Goal: Task Accomplishment & Management: Manage account settings

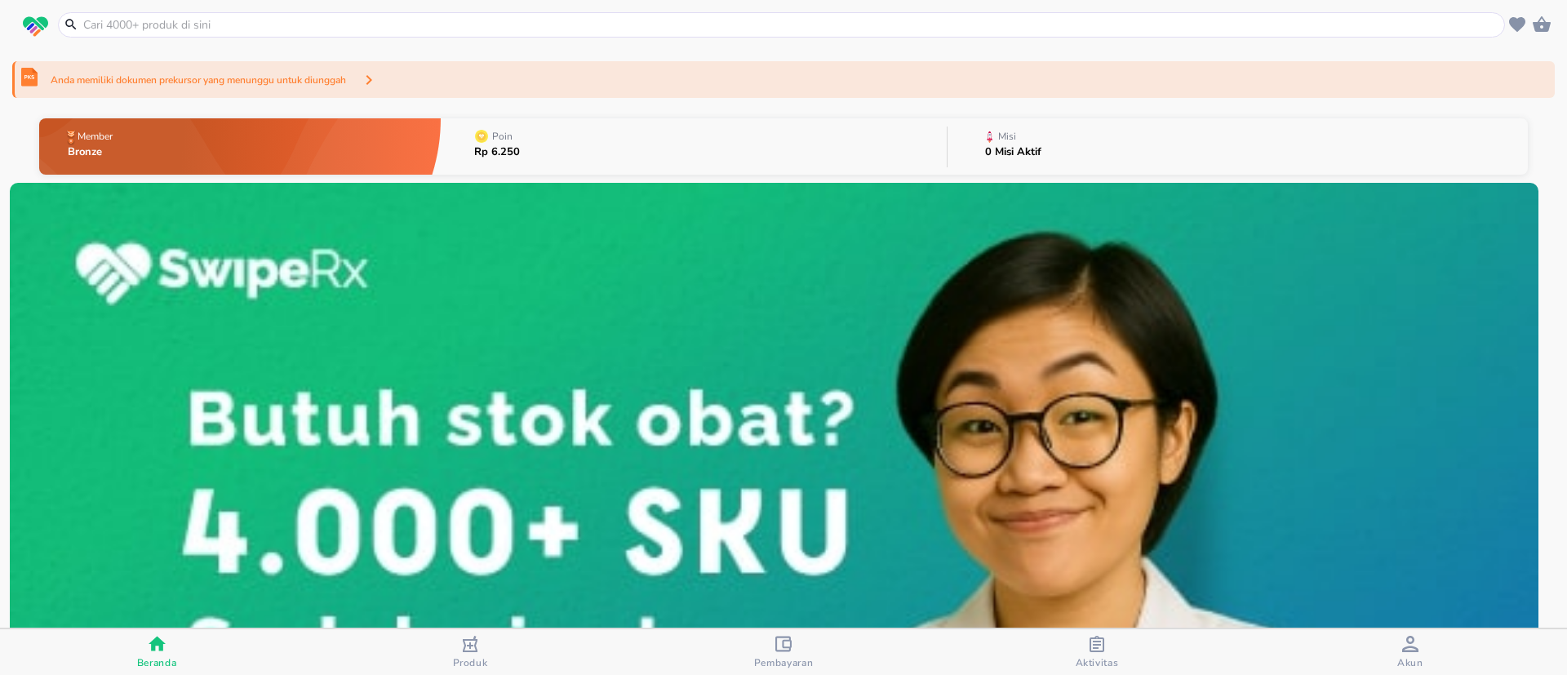
click at [655, 83] on div "Anda memiliki dokumen prekursor yang menunggu untuk diunggah" at bounding box center [783, 79] width 1542 height 37
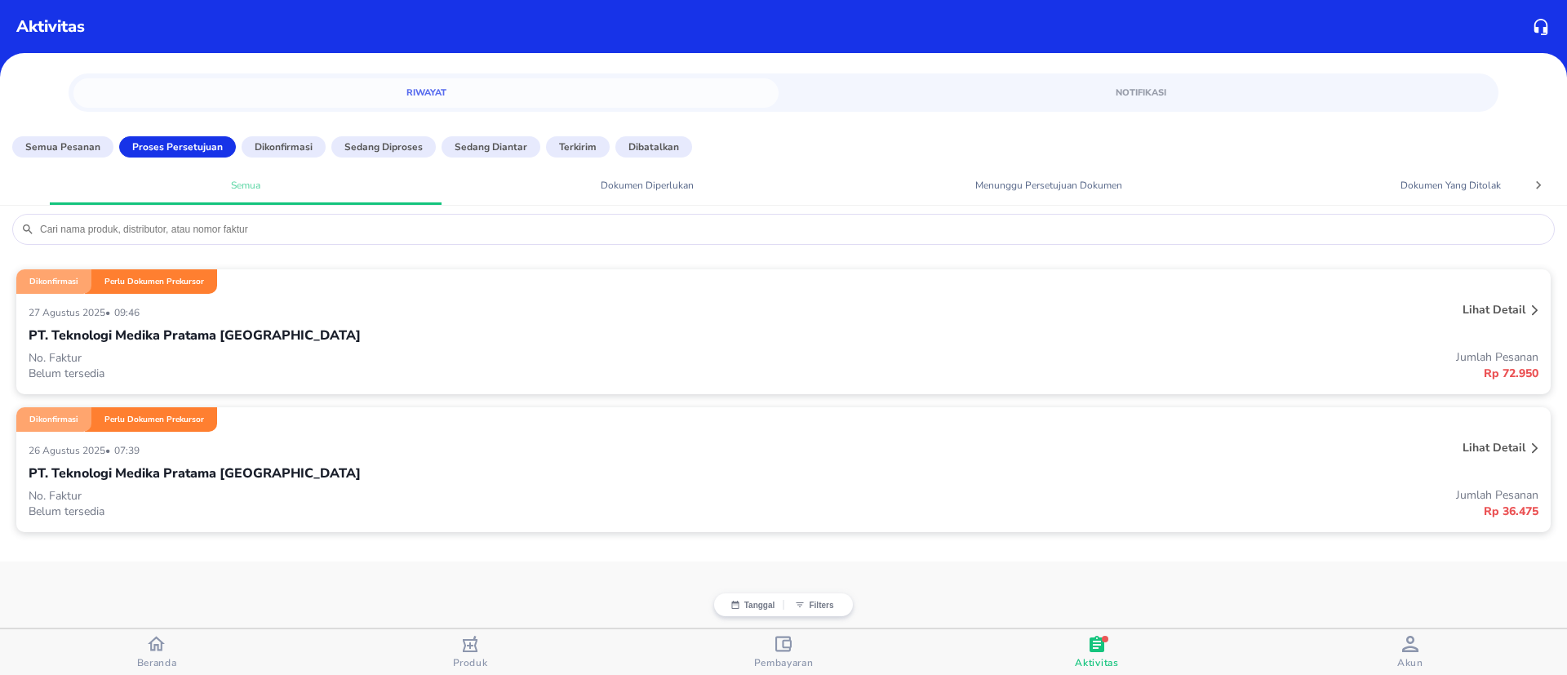
click at [516, 312] on div "27 Agustus 2025 • 09:46" at bounding box center [469, 312] width 880 height 20
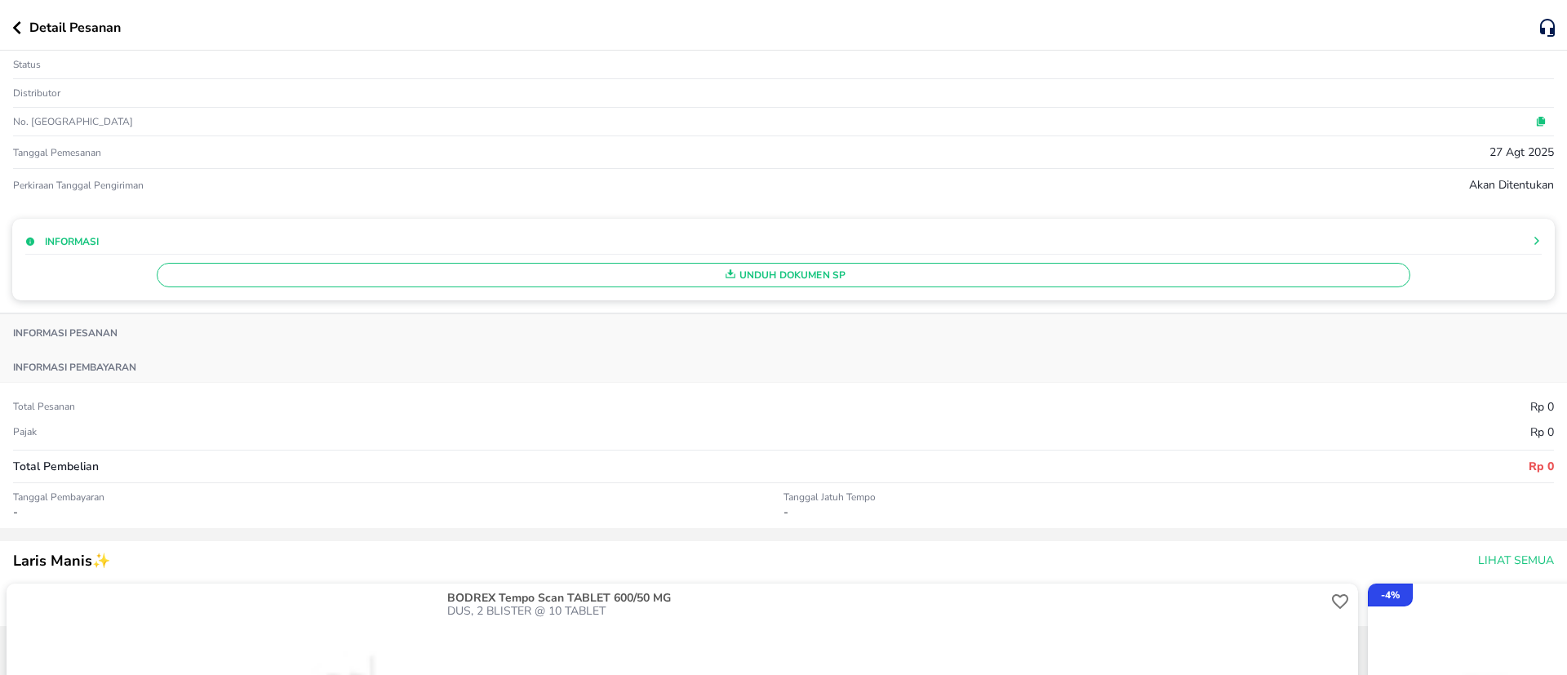
click at [20, 30] on icon "button" at bounding box center [16, 27] width 9 height 13
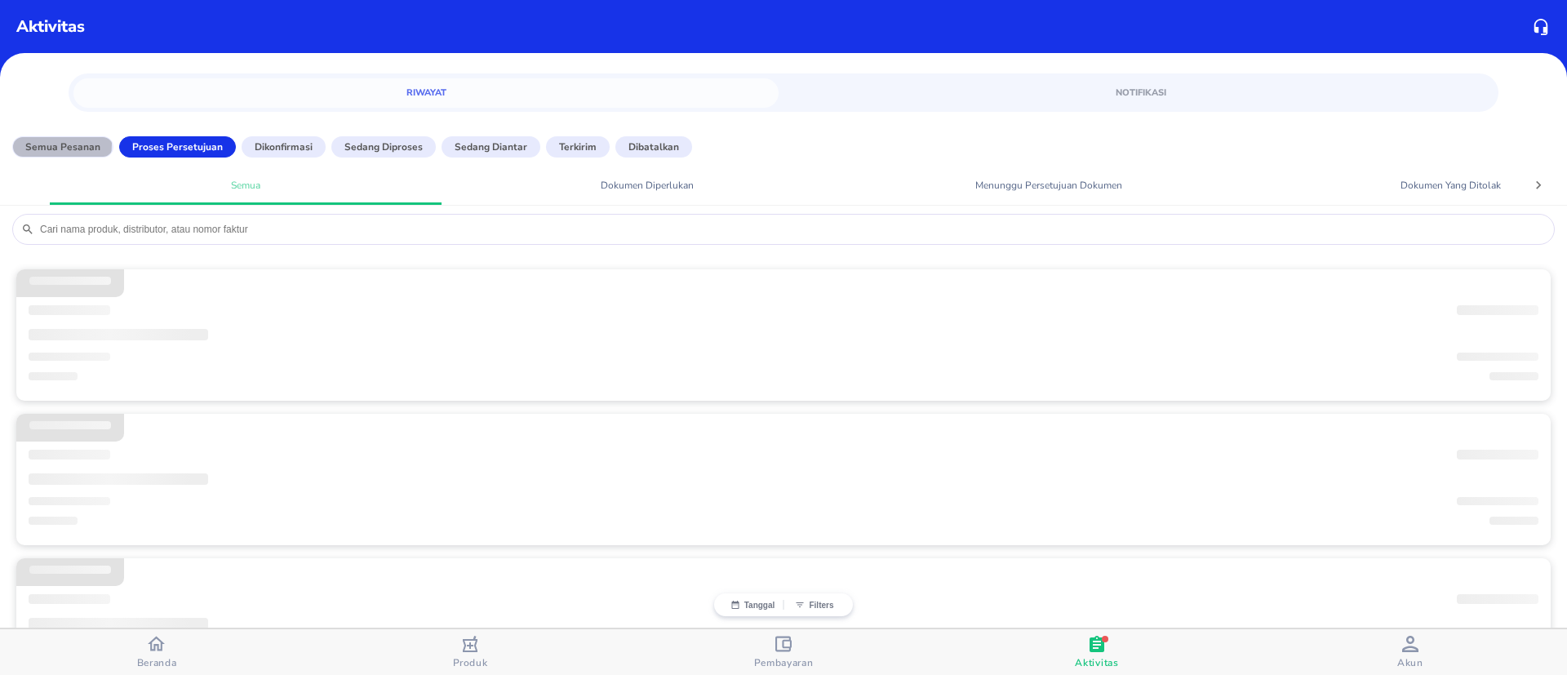
click at [39, 144] on p "Semua Pesanan" at bounding box center [62, 147] width 75 height 15
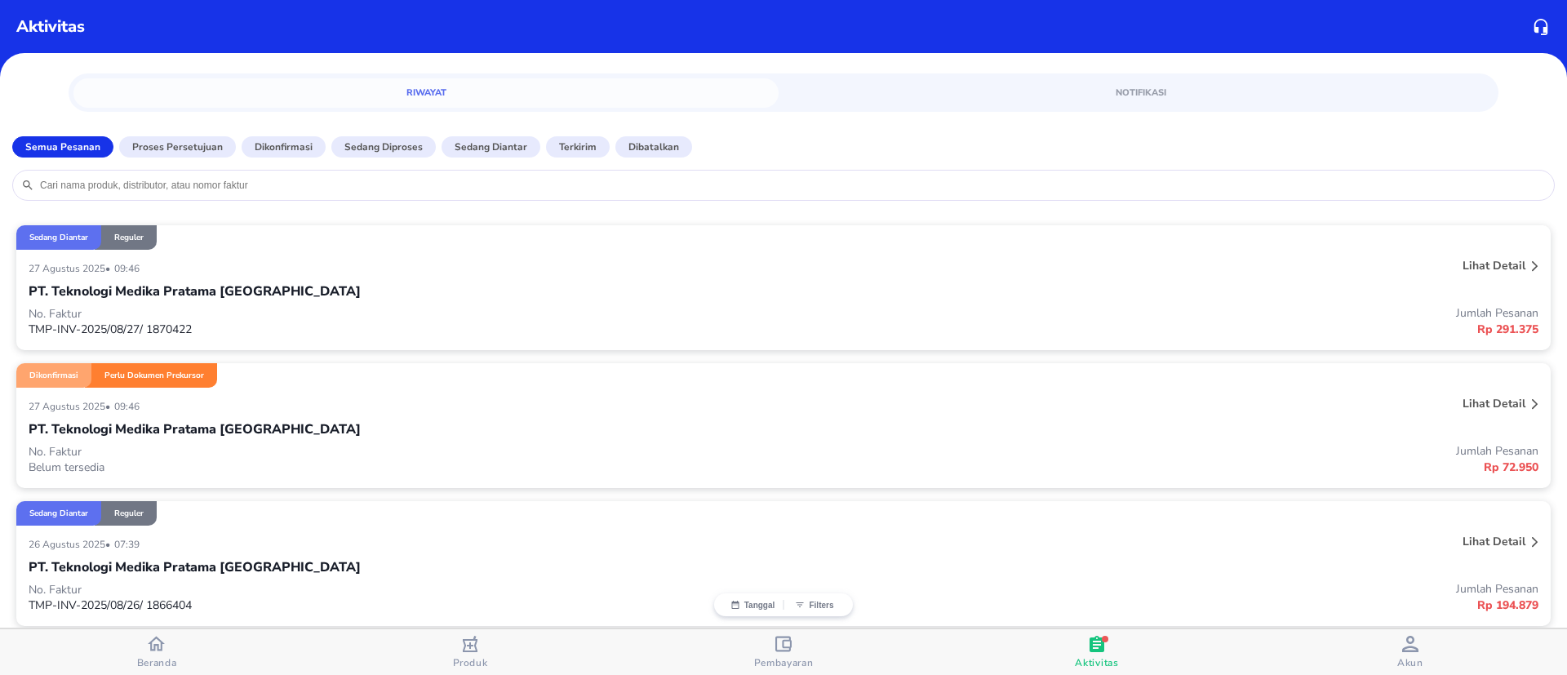
click at [323, 377] on div "Dikonfirmasi Perlu Dokumen Prekursor" at bounding box center [783, 375] width 1534 height 24
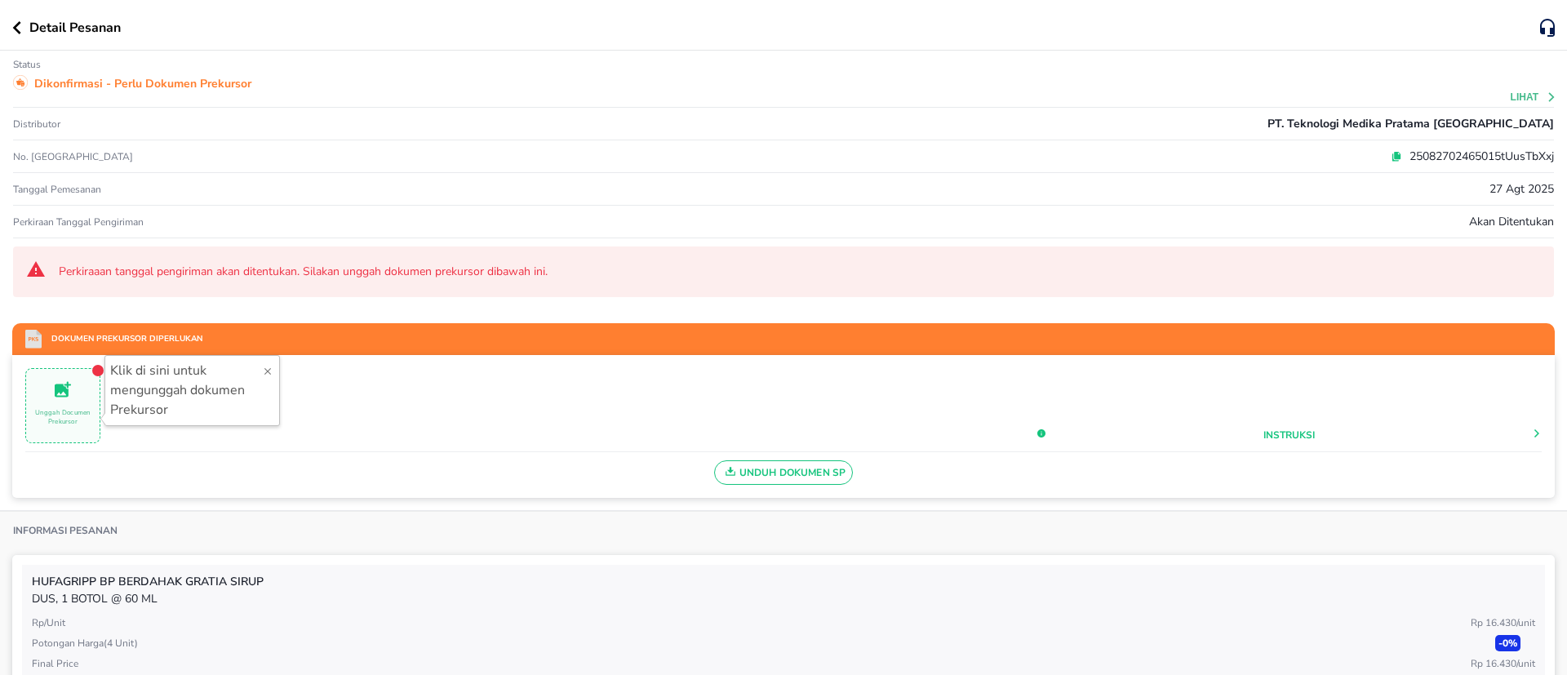
click at [32, 406] on span "Unggah Documen Prekursor" at bounding box center [62, 405] width 73 height 53
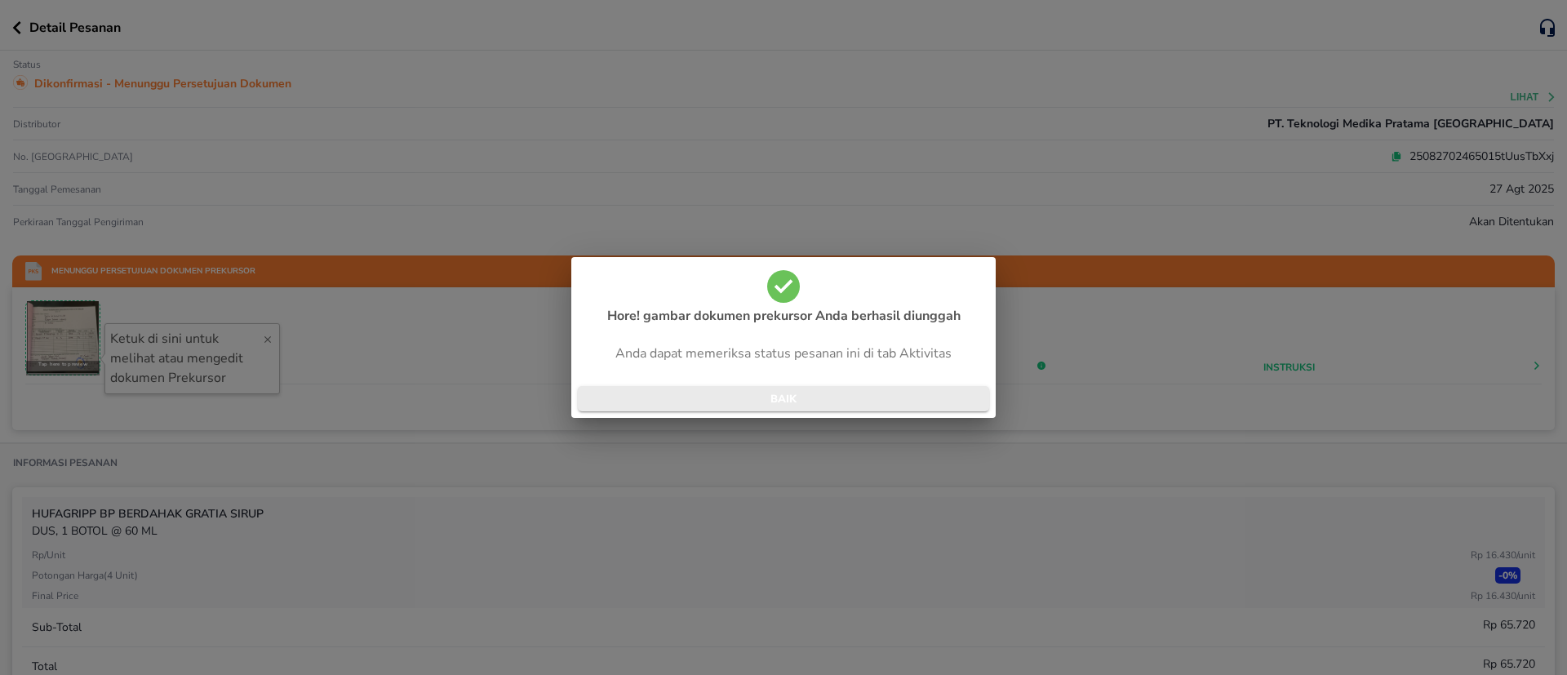
click at [909, 388] on button "BAIK" at bounding box center [783, 398] width 411 height 25
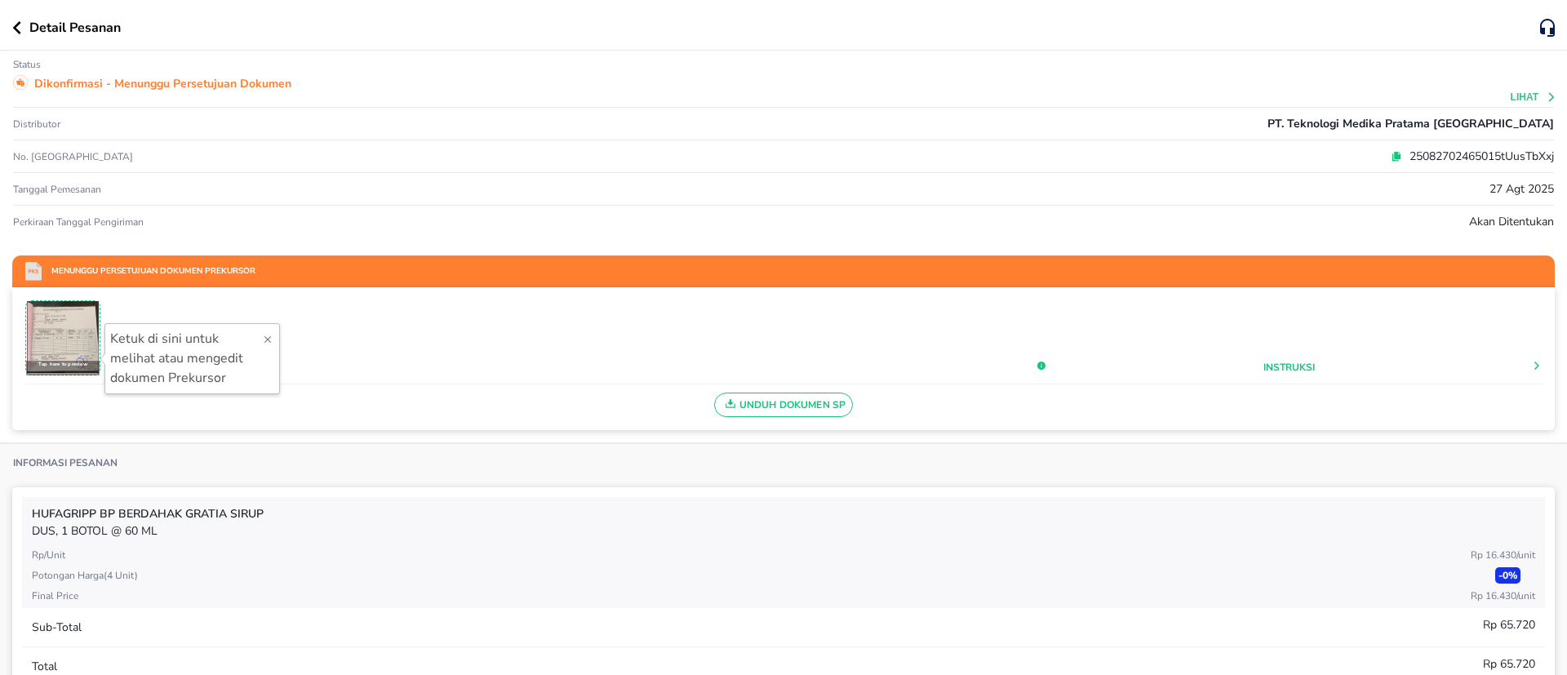
click at [10, 26] on div "Detail Pesanan" at bounding box center [783, 25] width 1567 height 51
click at [13, 30] on icon "button" at bounding box center [16, 27] width 9 height 13
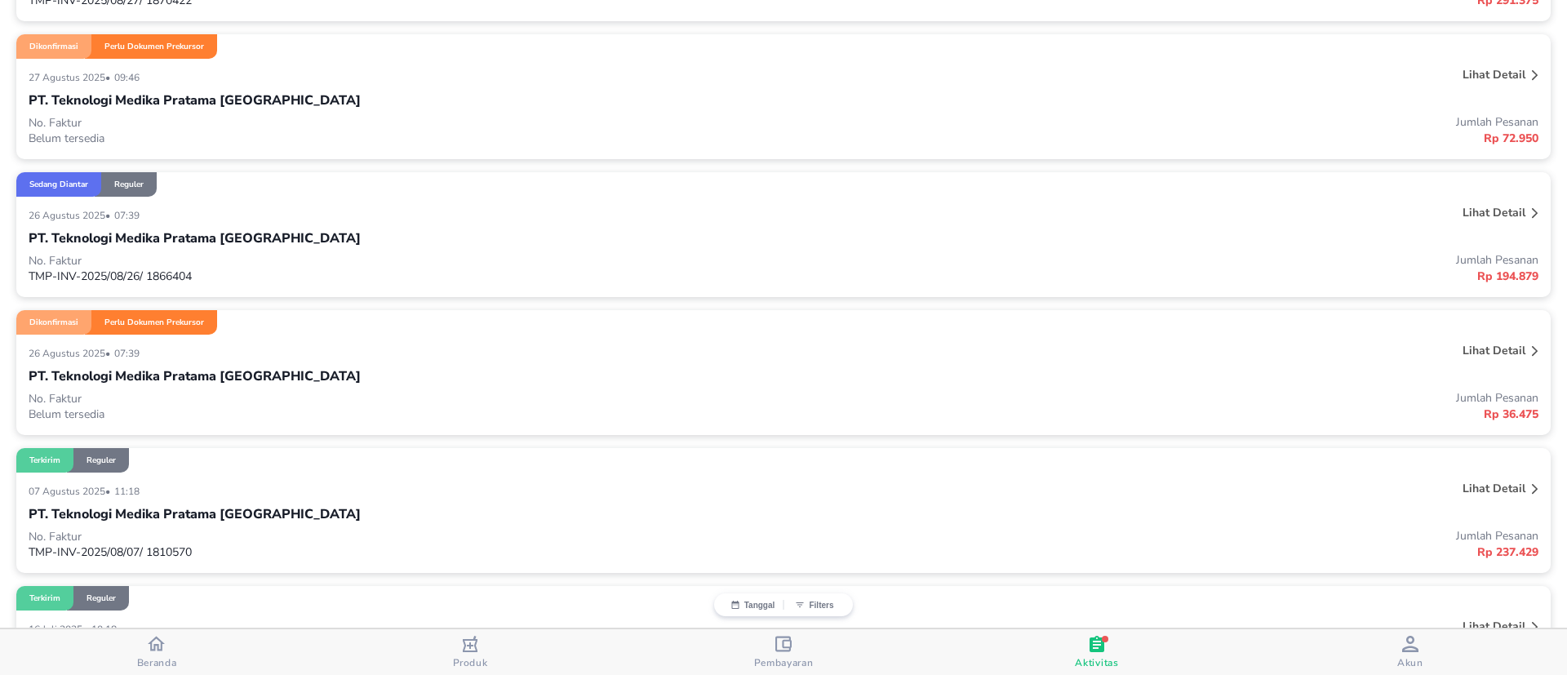
scroll to position [367, 0]
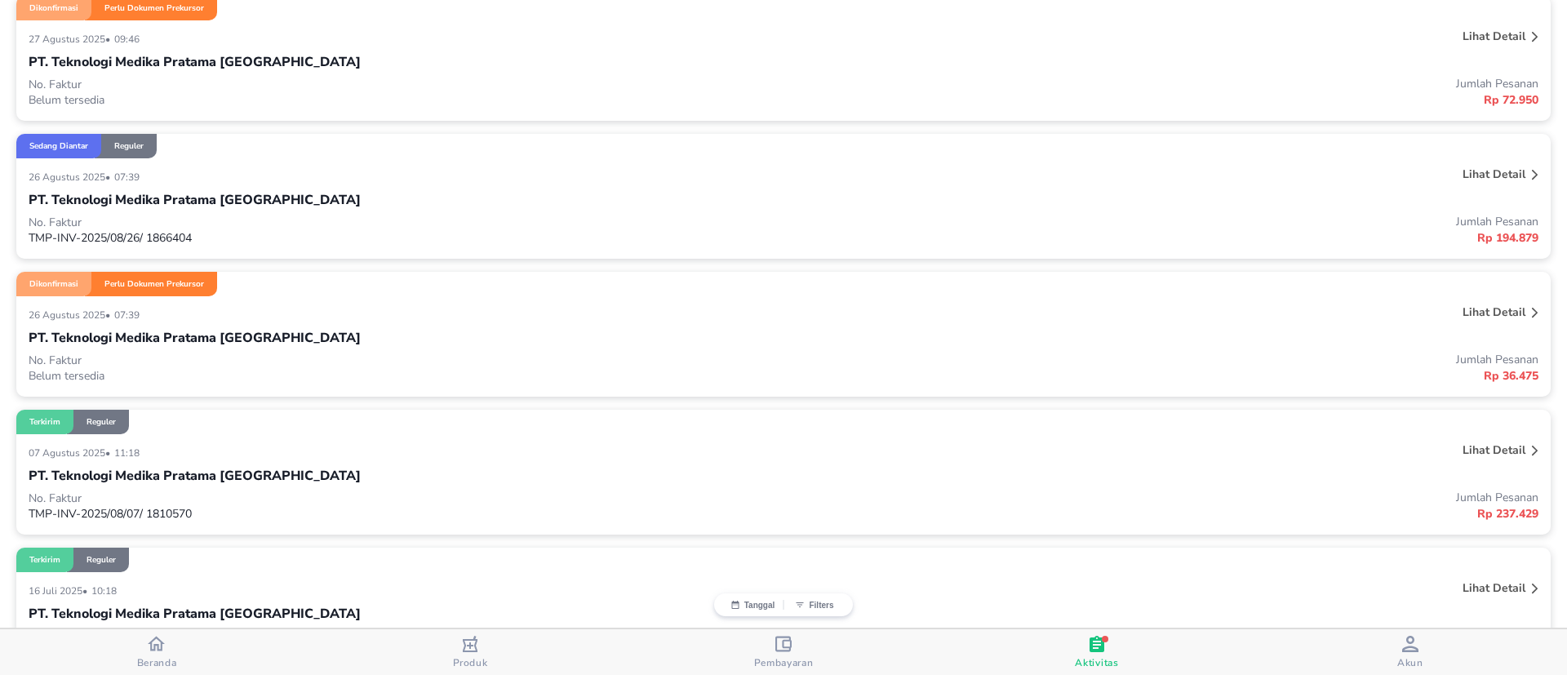
click at [581, 304] on div "26 Agustus 2025 • 07:39" at bounding box center [469, 314] width 880 height 20
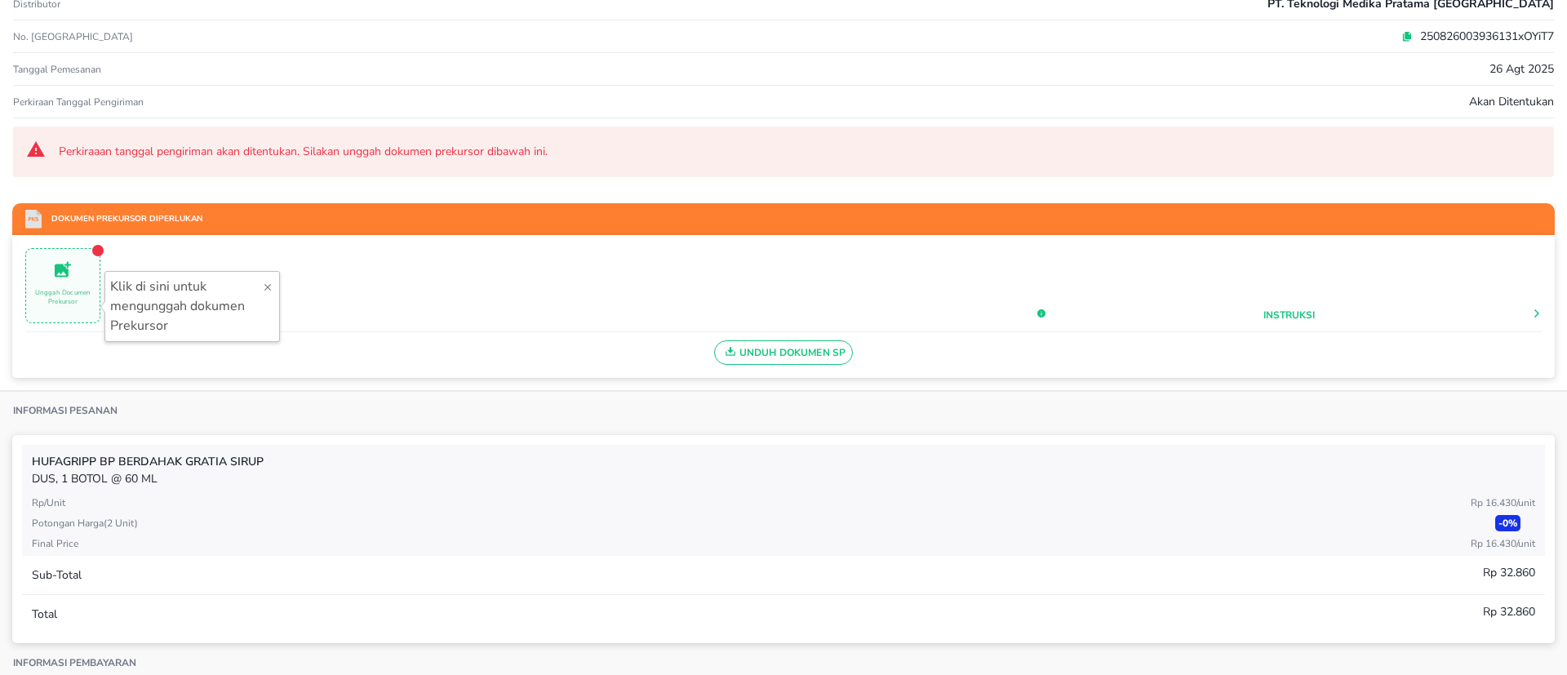
scroll to position [0, 0]
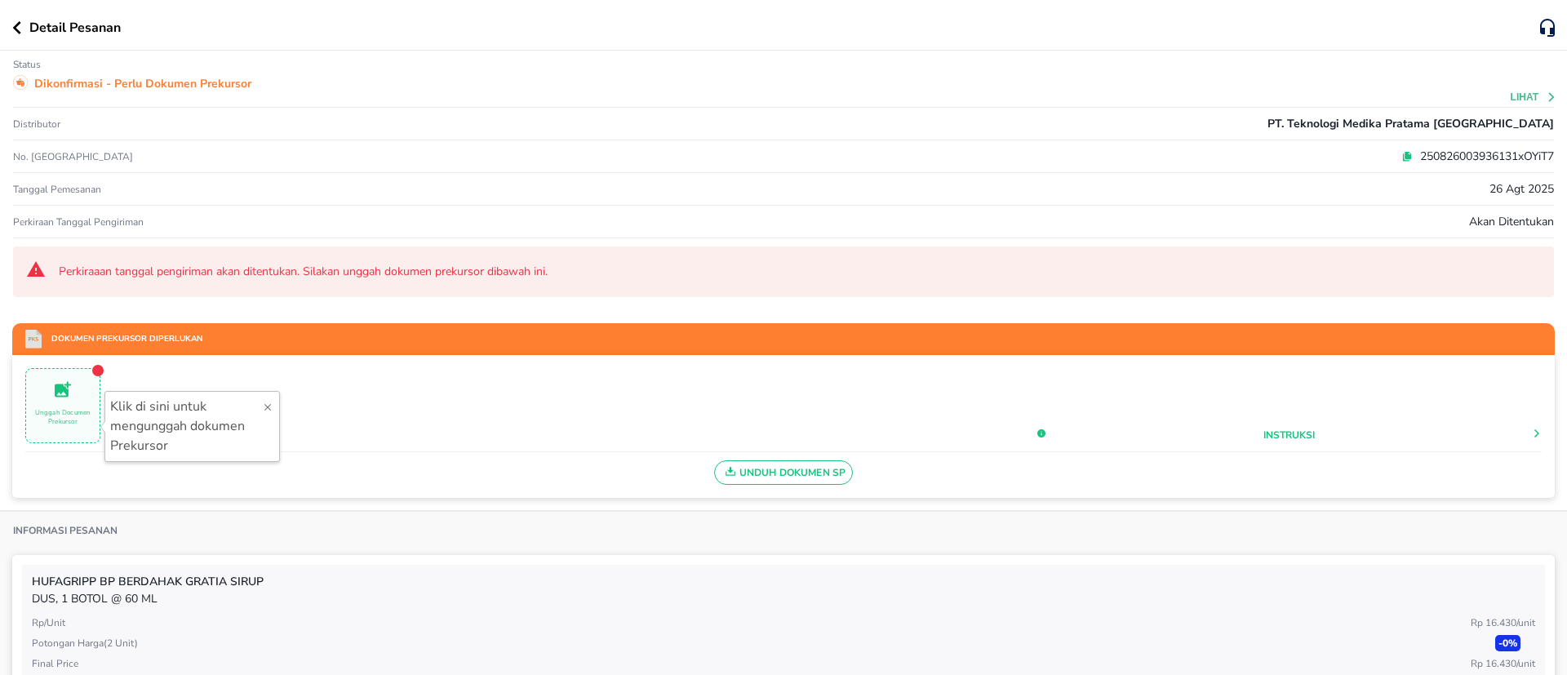
click at [22, 22] on button "button" at bounding box center [20, 27] width 17 height 13
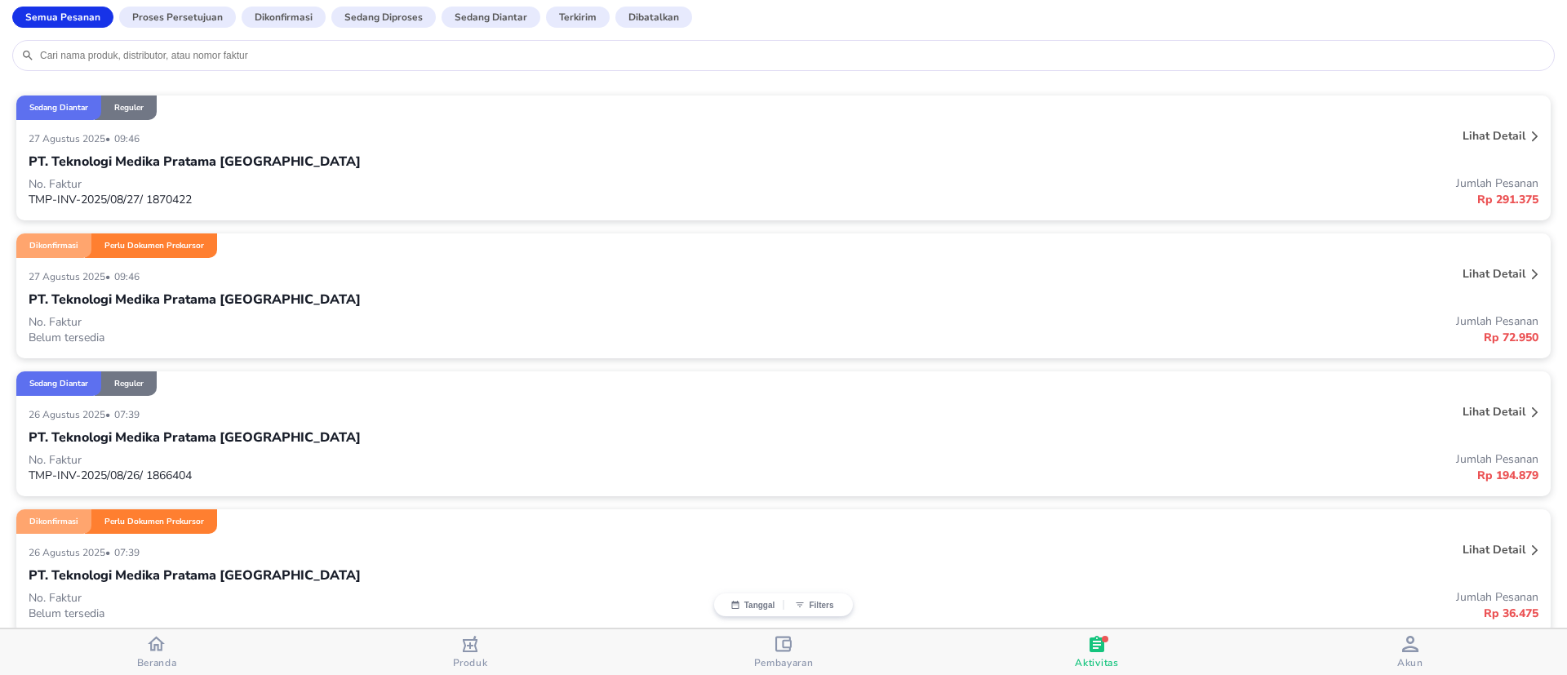
scroll to position [122, 0]
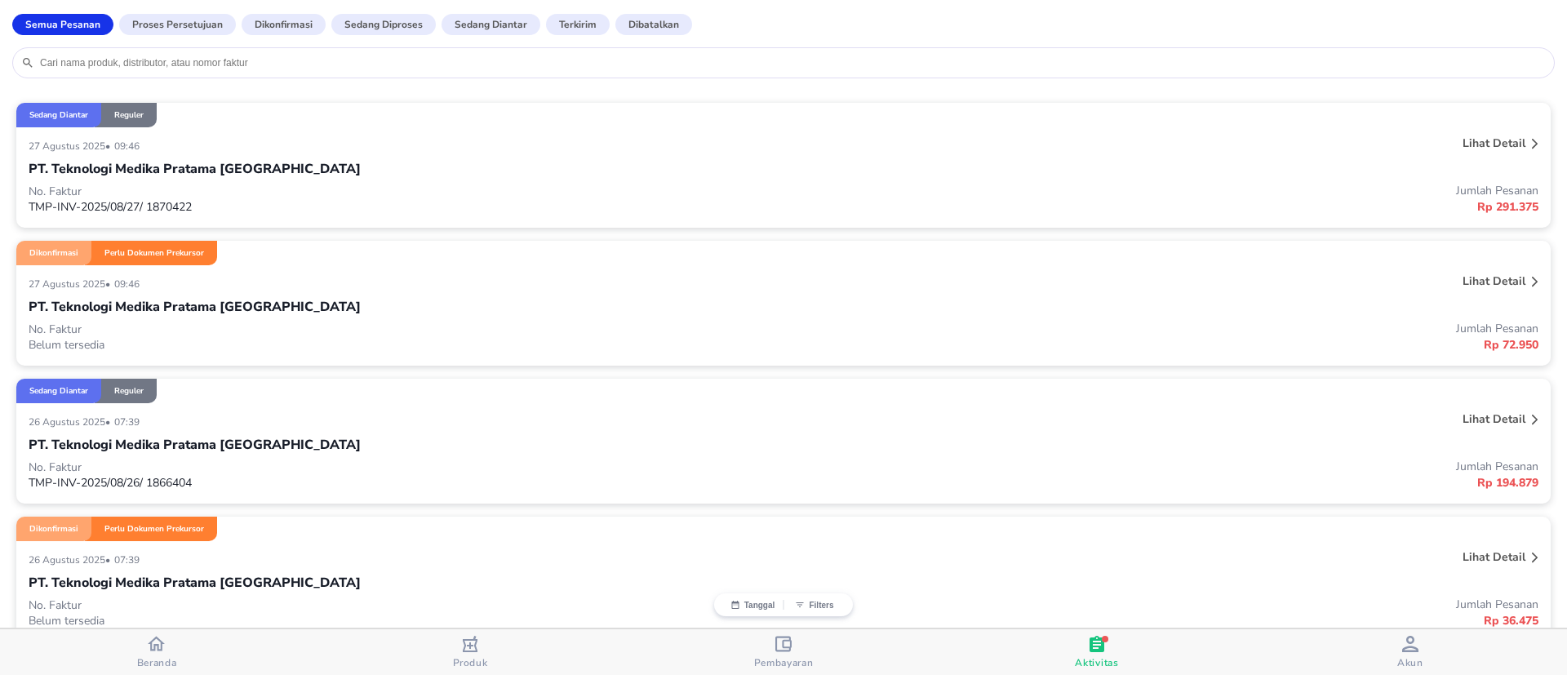
click at [482, 309] on div "PT. Teknologi Medika Pratama [GEOGRAPHIC_DATA]" at bounding box center [784, 307] width 1510 height 28
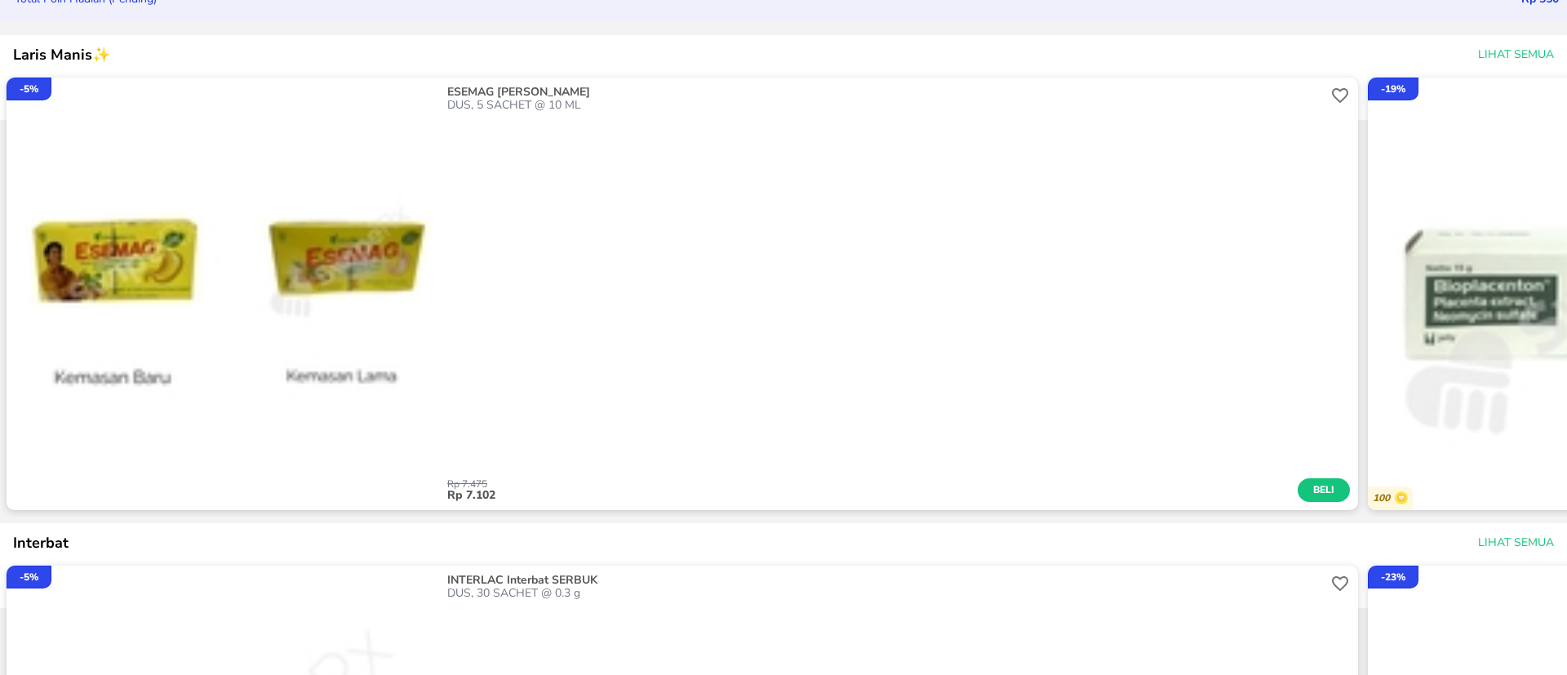
scroll to position [245, 0]
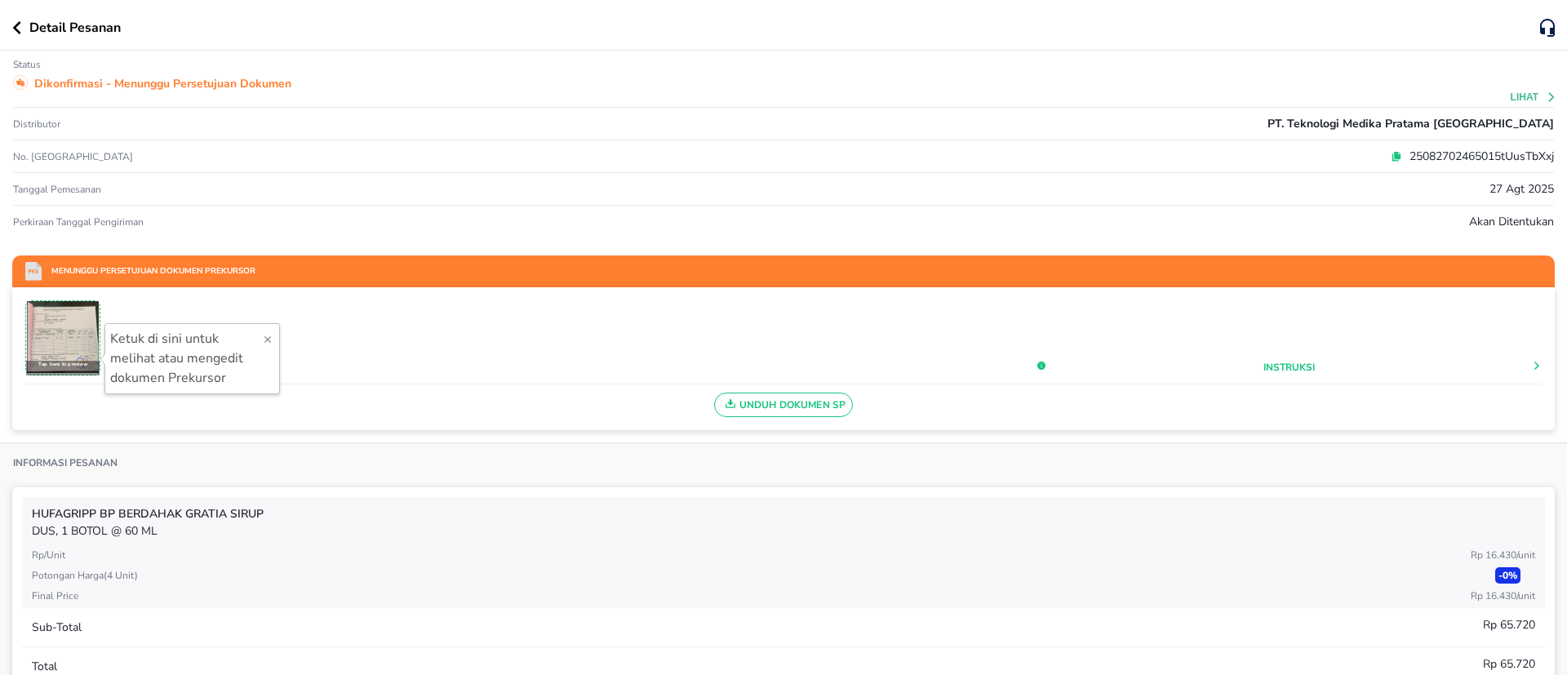
click at [9, 28] on div "Detail Pesanan" at bounding box center [783, 25] width 1567 height 51
click at [16, 28] on icon "button" at bounding box center [17, 27] width 8 height 13
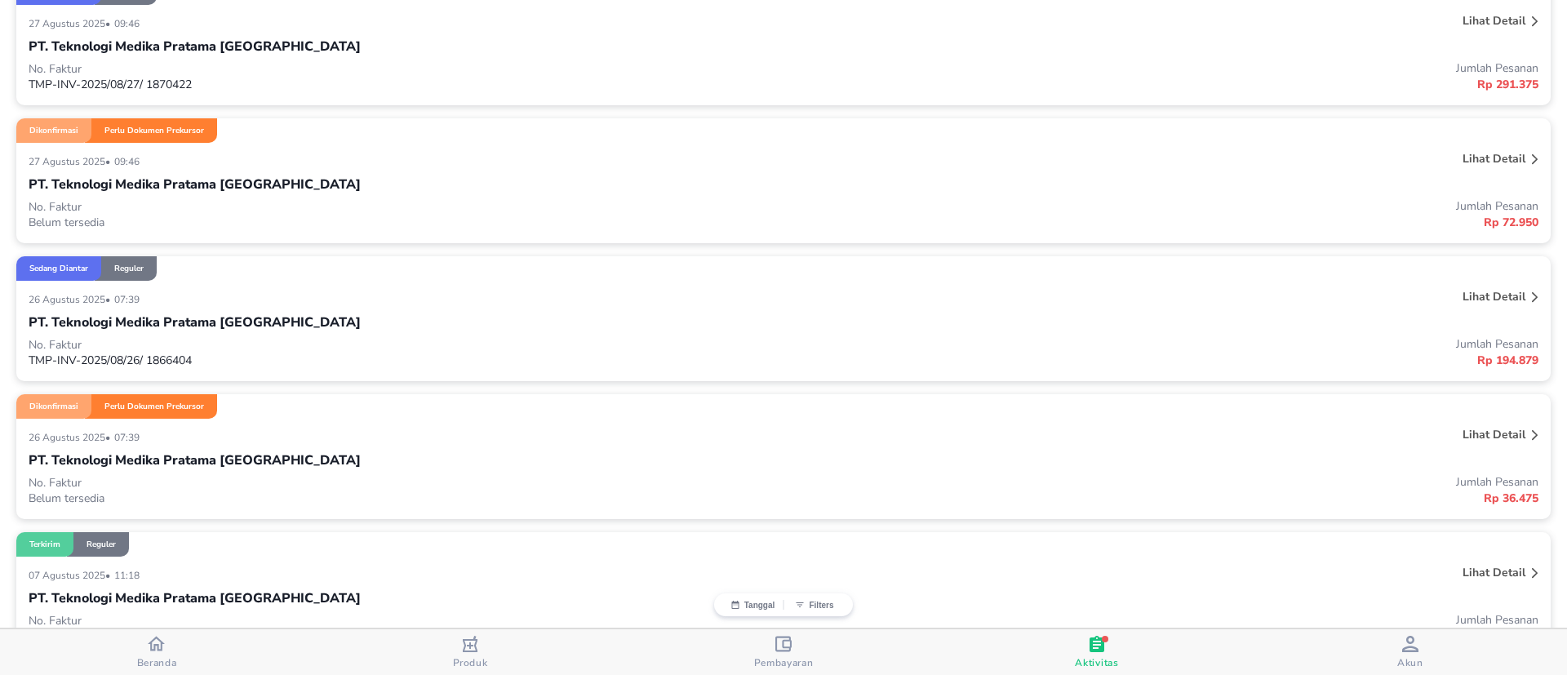
click at [178, 432] on div "26 Agustus 2025 • 07:39" at bounding box center [469, 437] width 880 height 20
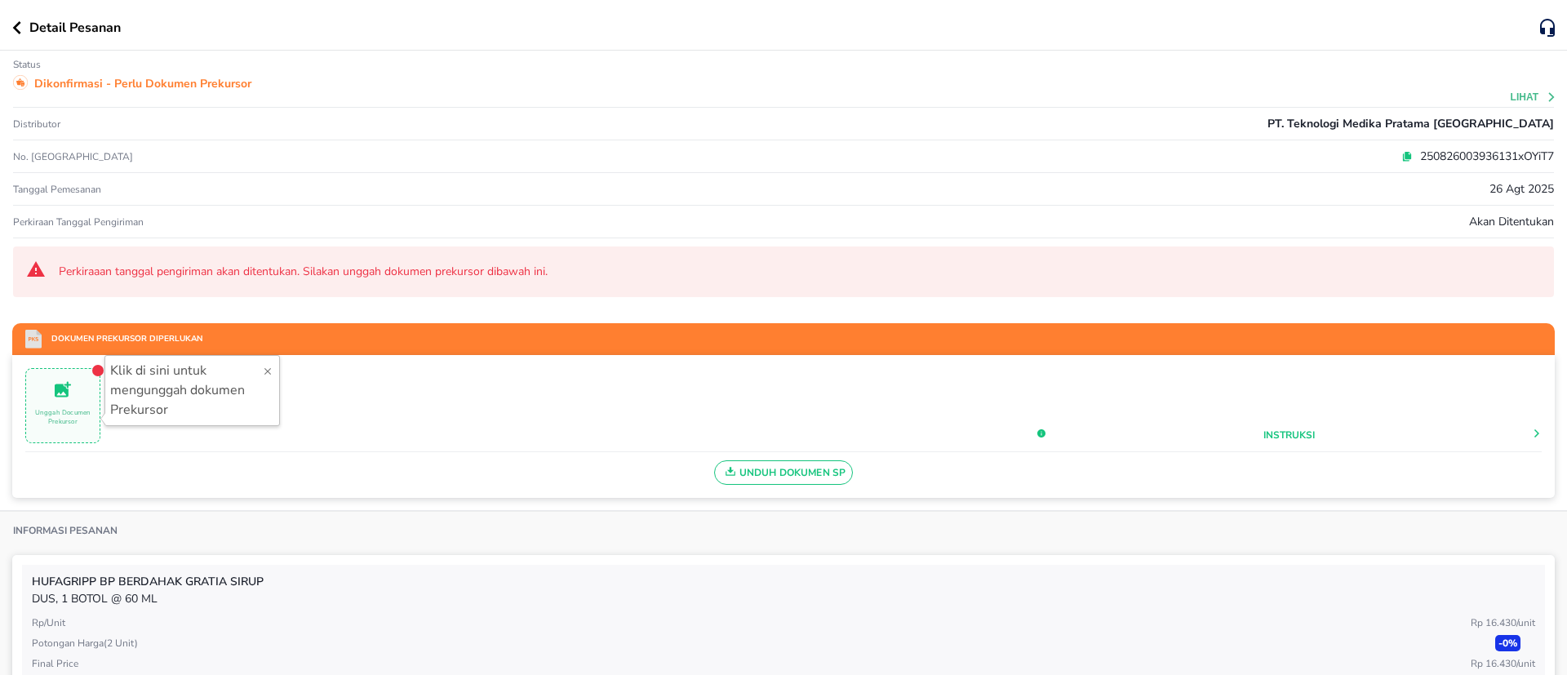
click at [58, 394] on icon at bounding box center [63, 389] width 20 height 20
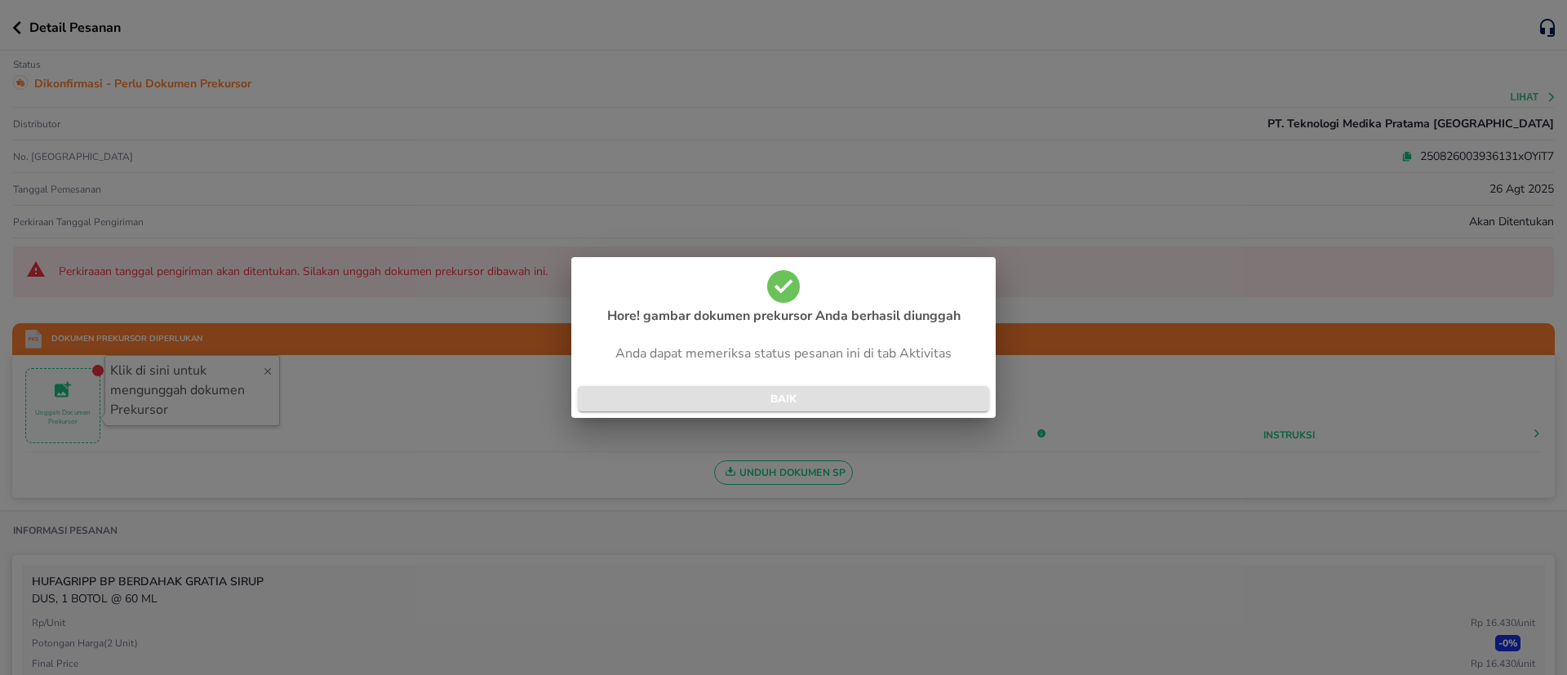
click at [857, 402] on span "BAIK" at bounding box center [783, 399] width 385 height 19
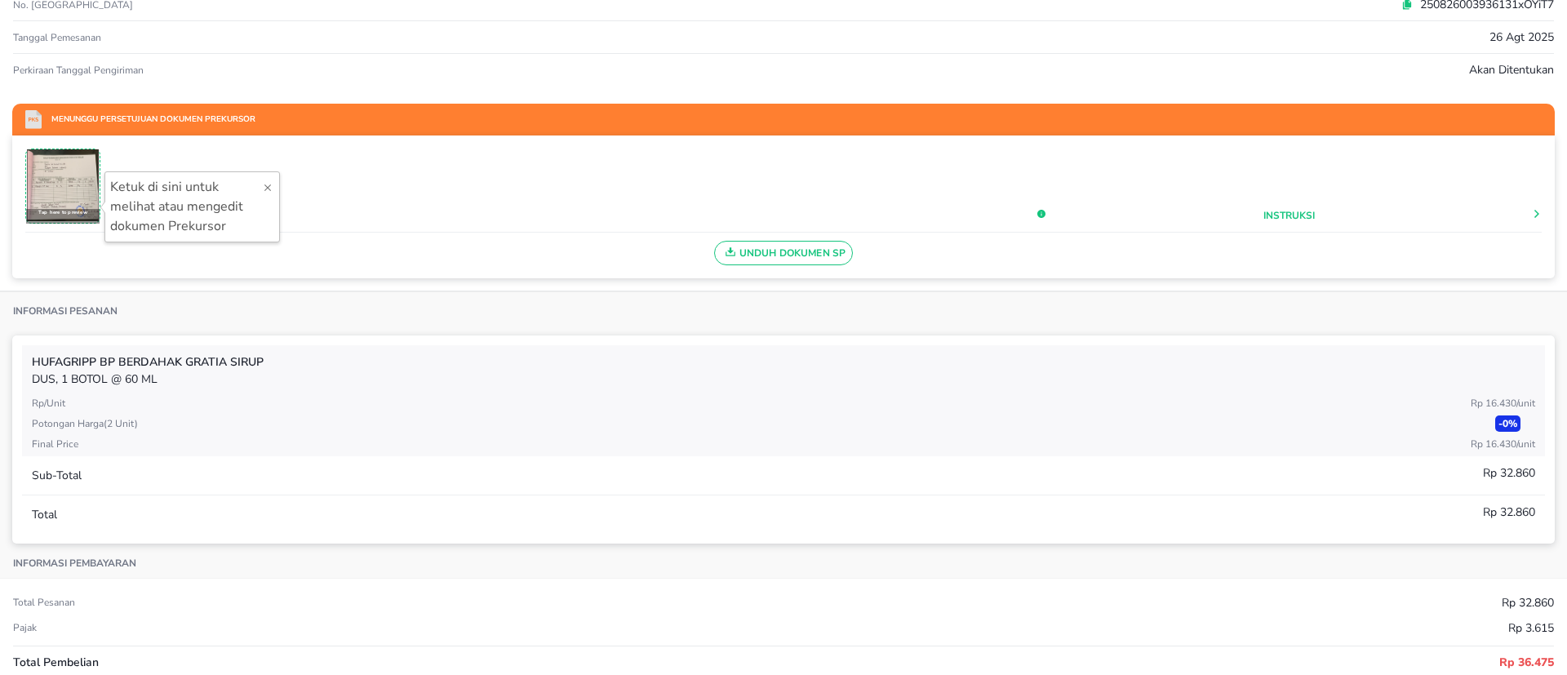
scroll to position [0, 0]
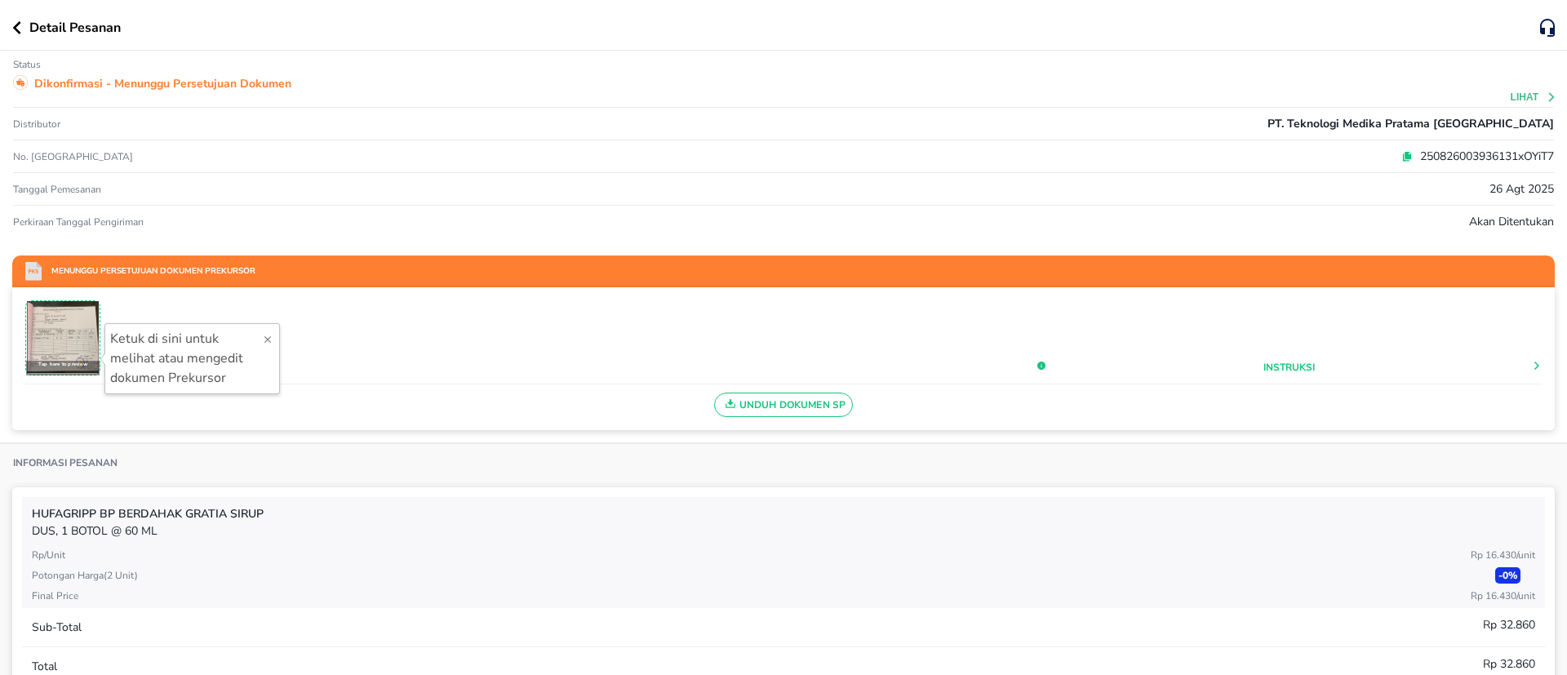
click at [17, 18] on div "Detail Pesanan" at bounding box center [775, 28] width 1527 height 20
click at [16, 28] on icon "button" at bounding box center [16, 27] width 9 height 13
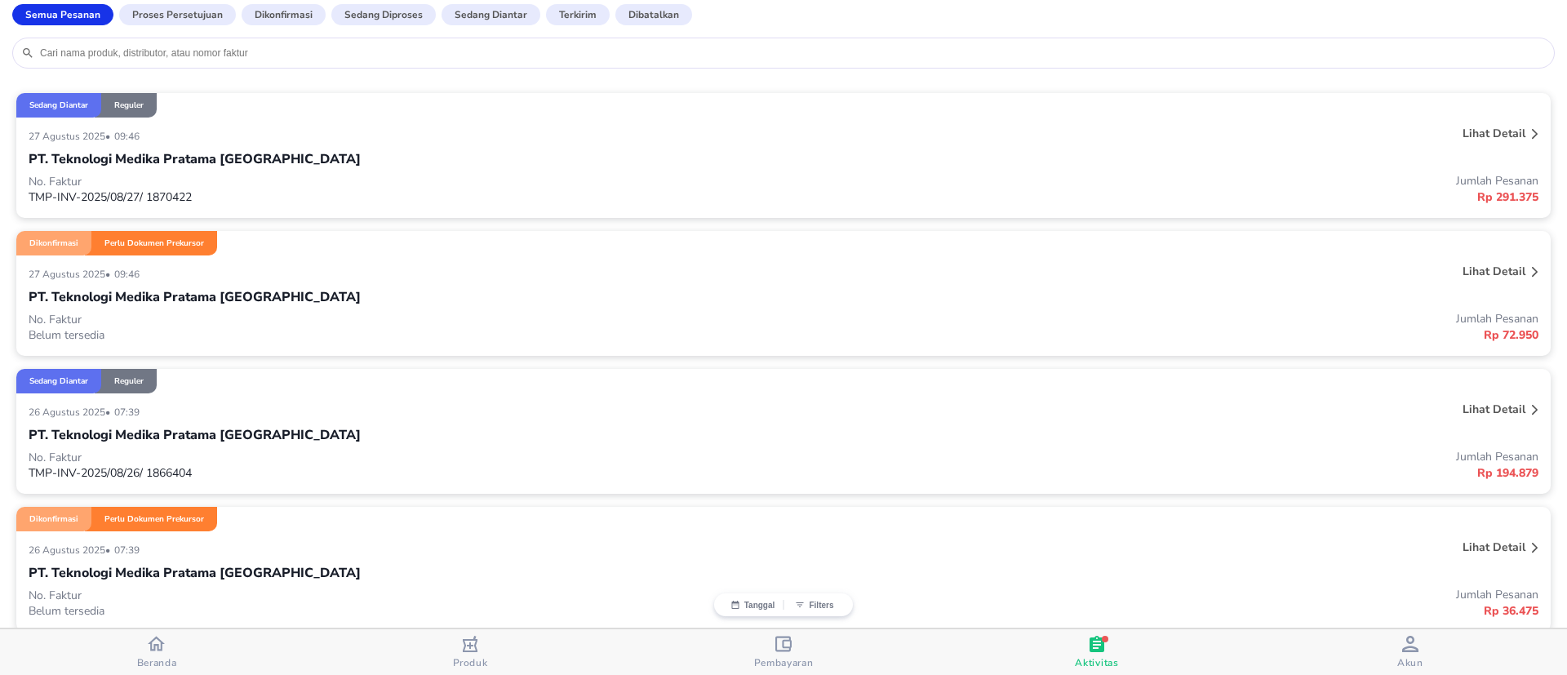
scroll to position [490, 0]
